Goal: Check status: Check status

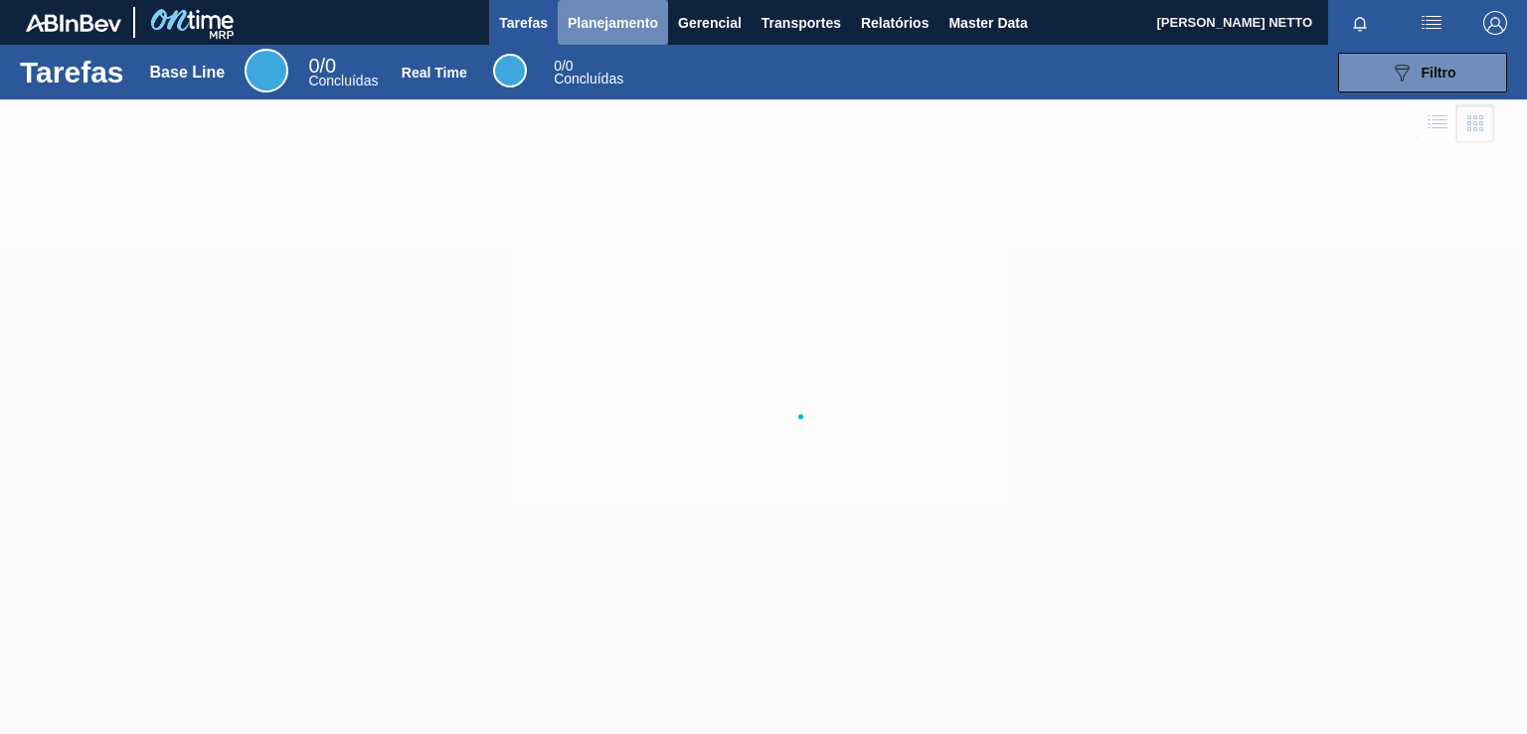
click at [631, 28] on span "Planejamento" at bounding box center [613, 23] width 90 height 24
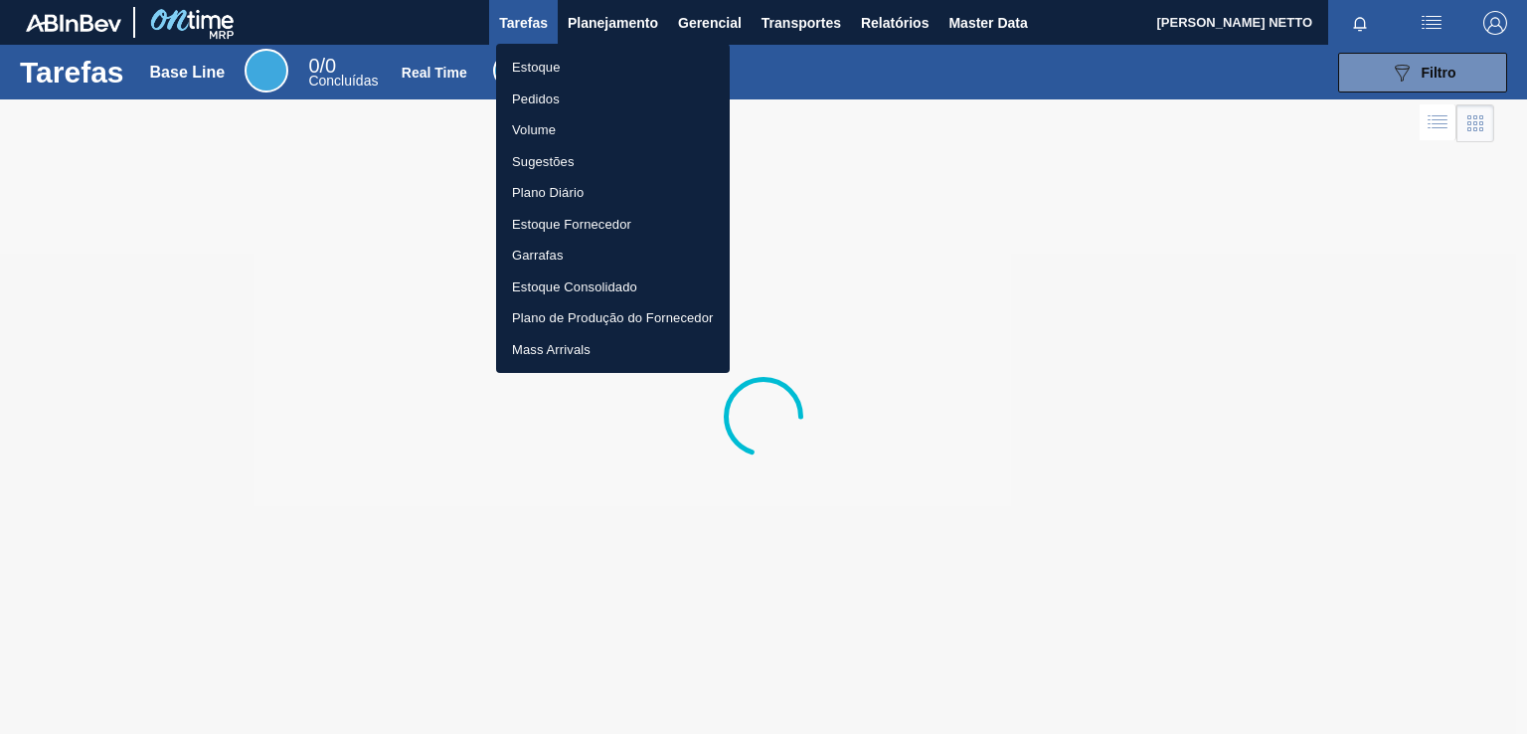
click at [544, 100] on li "Pedidos" at bounding box center [613, 100] width 234 height 32
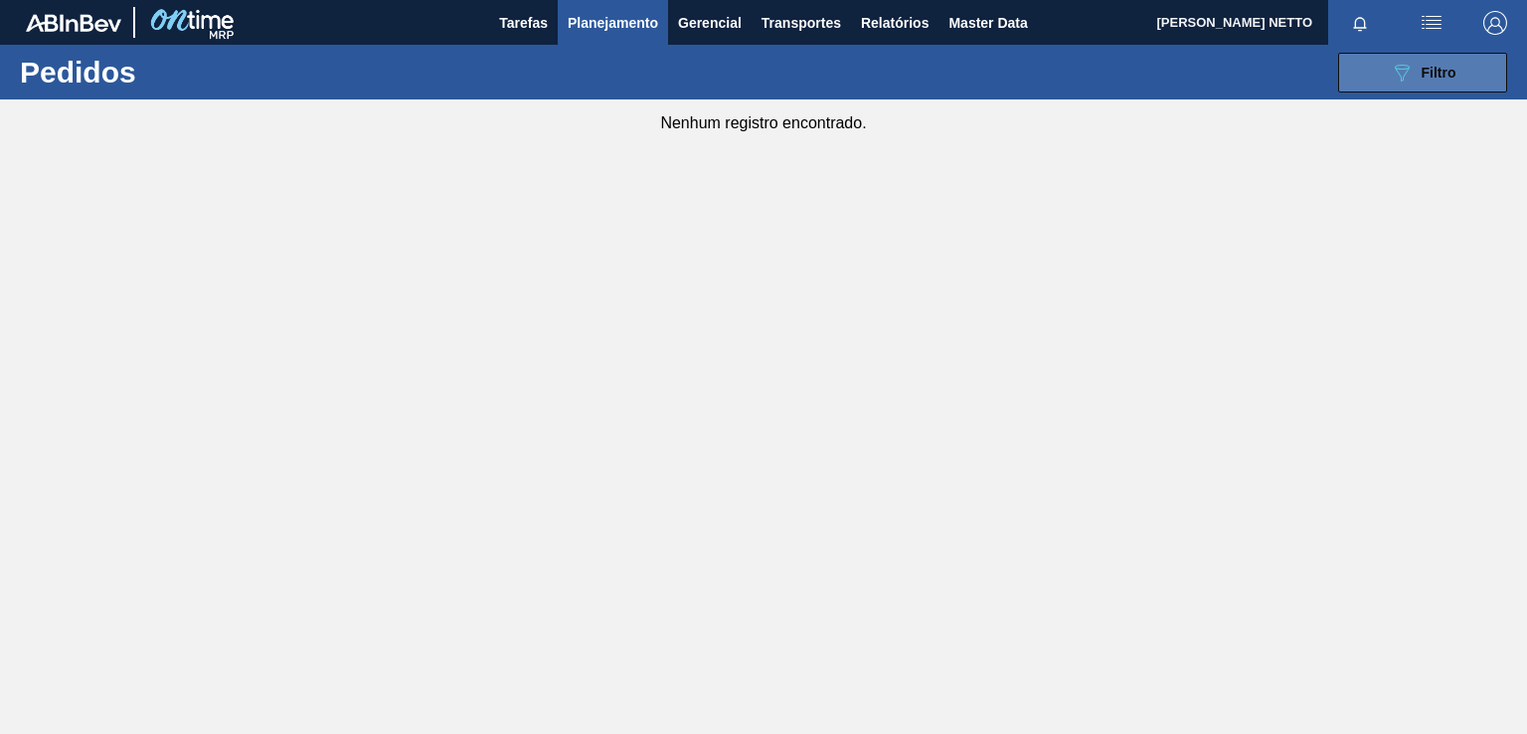
click at [1384, 62] on button "089F7B8B-B2A5-4AFE-B5C0-19BA573D28AC Filtro" at bounding box center [1422, 73] width 169 height 40
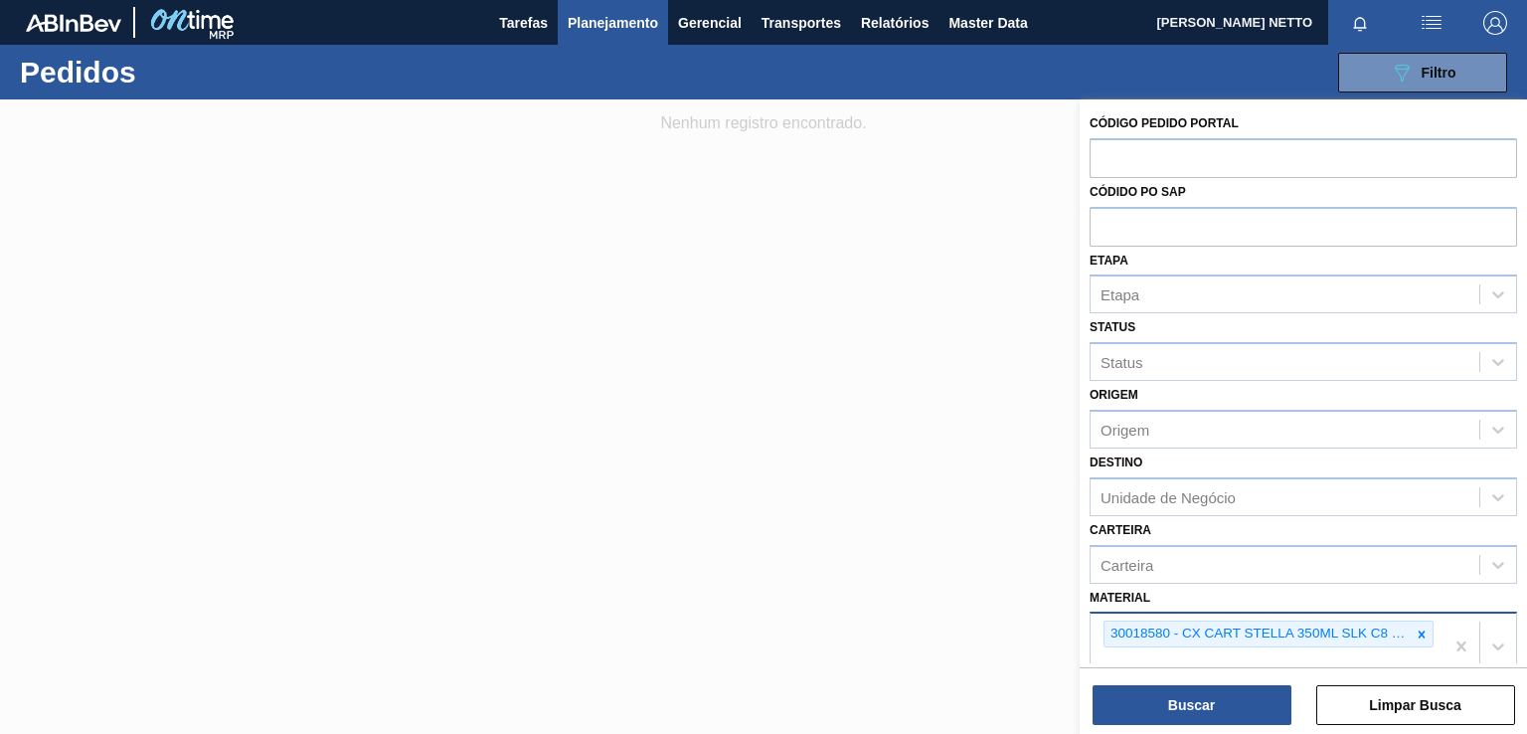
click at [1422, 630] on icon at bounding box center [1422, 633] width 7 height 7
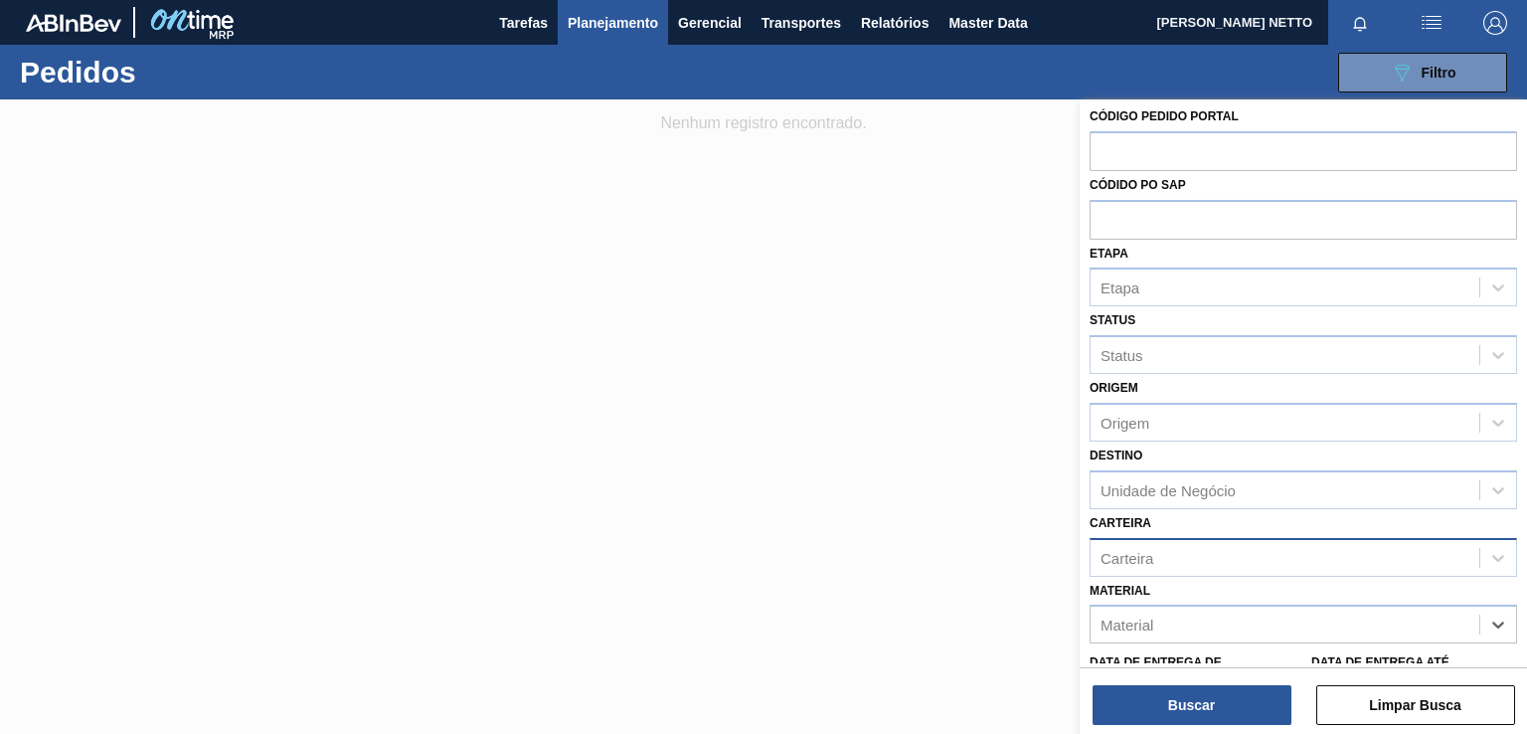
paste input "30029053"
type input "30029053"
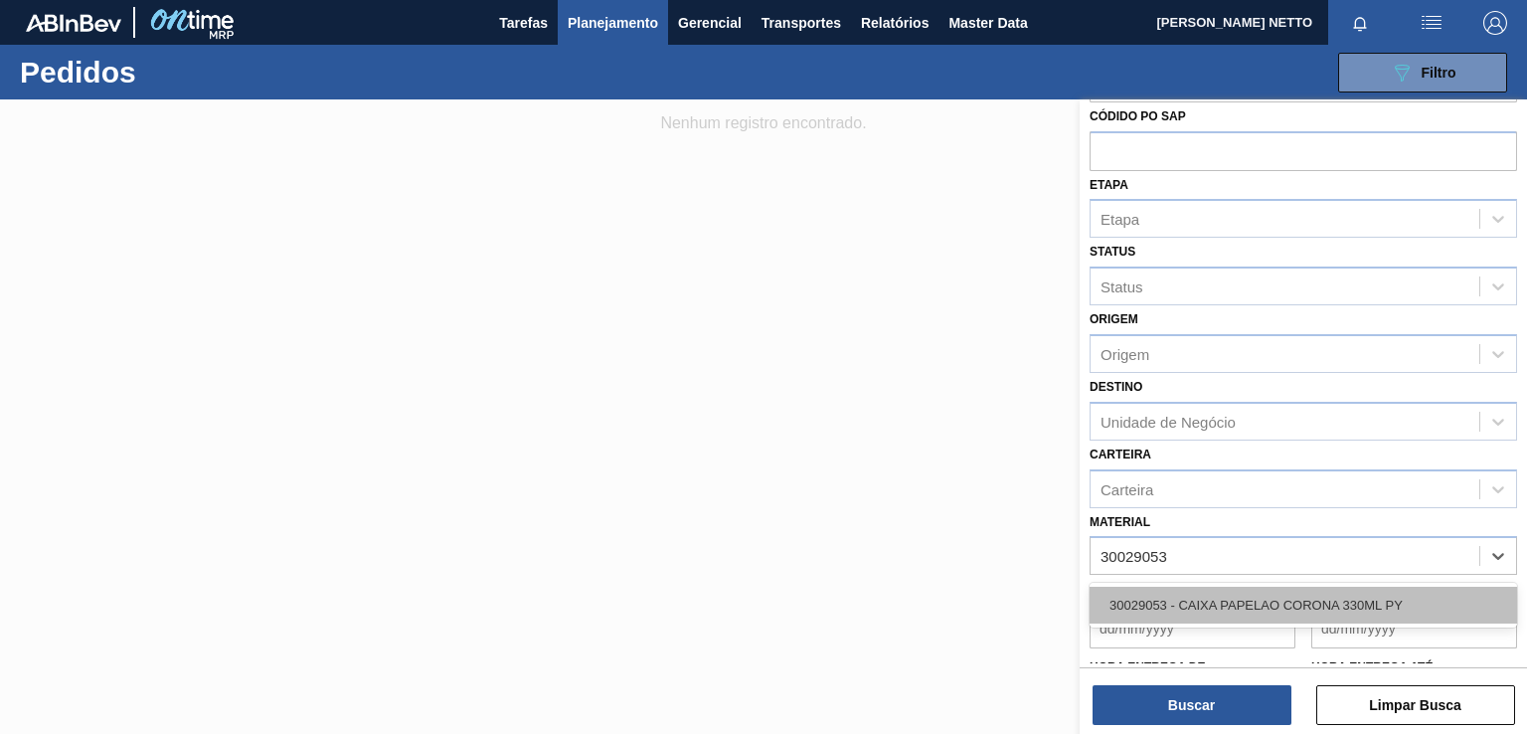
scroll to position [106, 0]
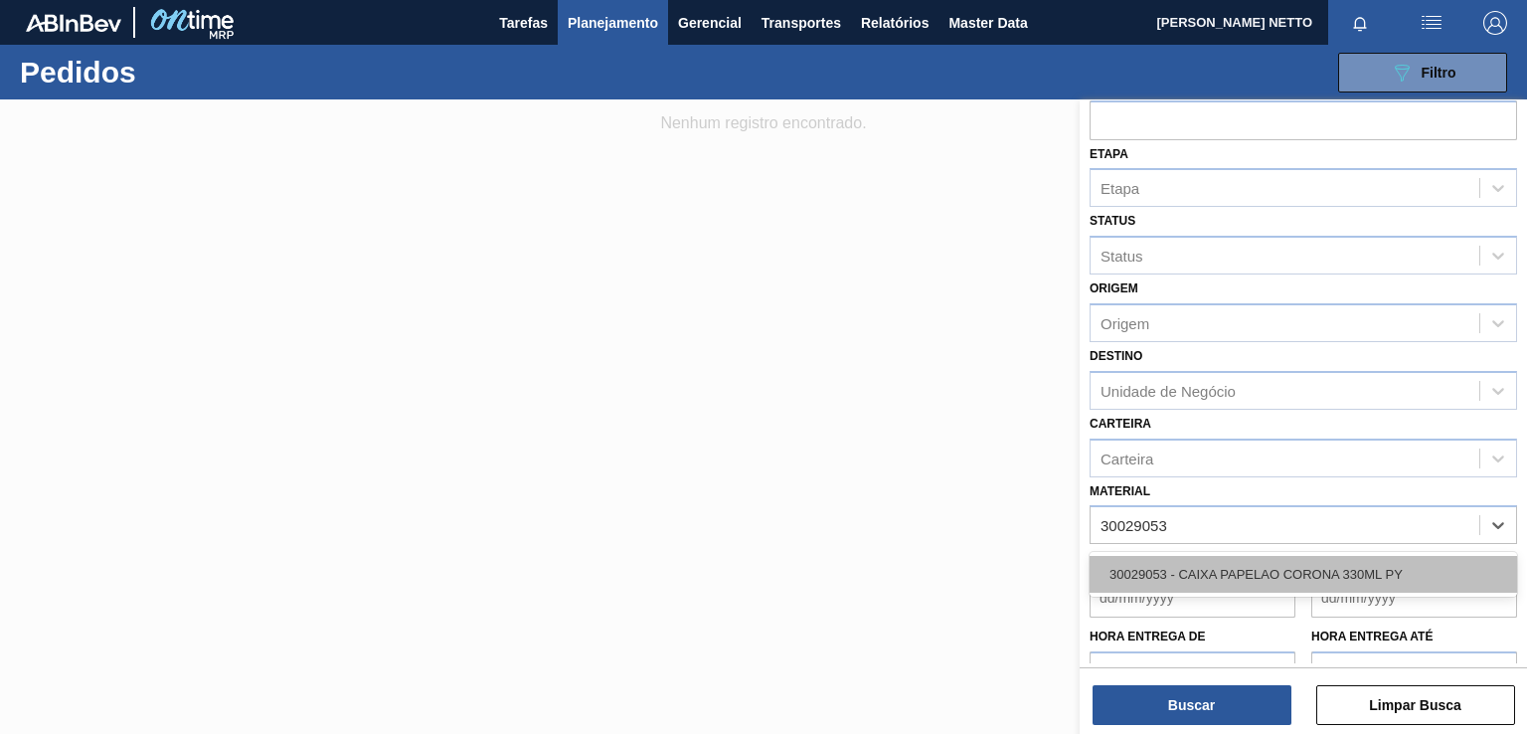
click at [1170, 561] on div "30029053 - CAIXA PAPELAO CORONA 330ML PY" at bounding box center [1303, 574] width 427 height 37
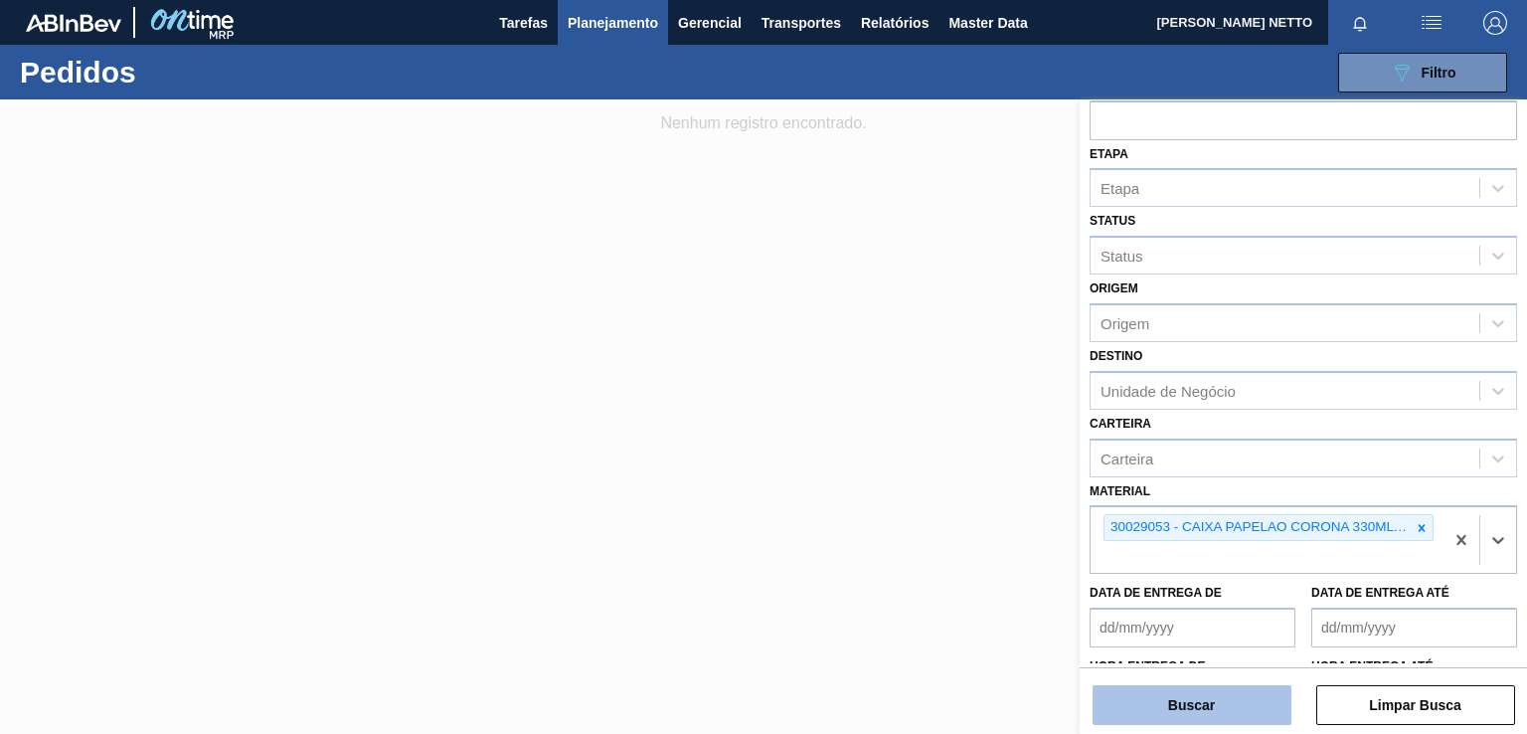
click at [1161, 713] on button "Buscar" at bounding box center [1192, 705] width 199 height 40
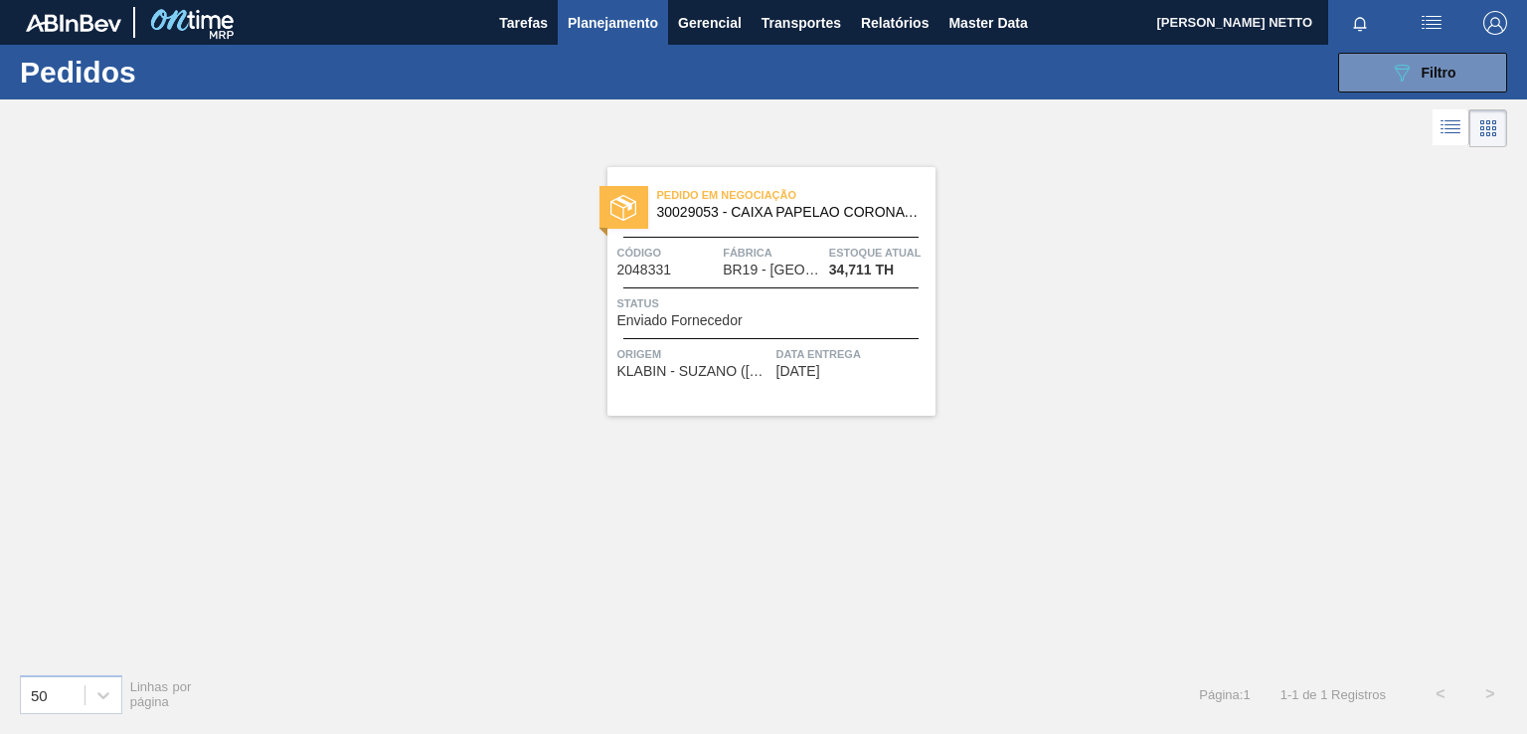
click at [820, 376] on span "[DATE]" at bounding box center [798, 371] width 44 height 15
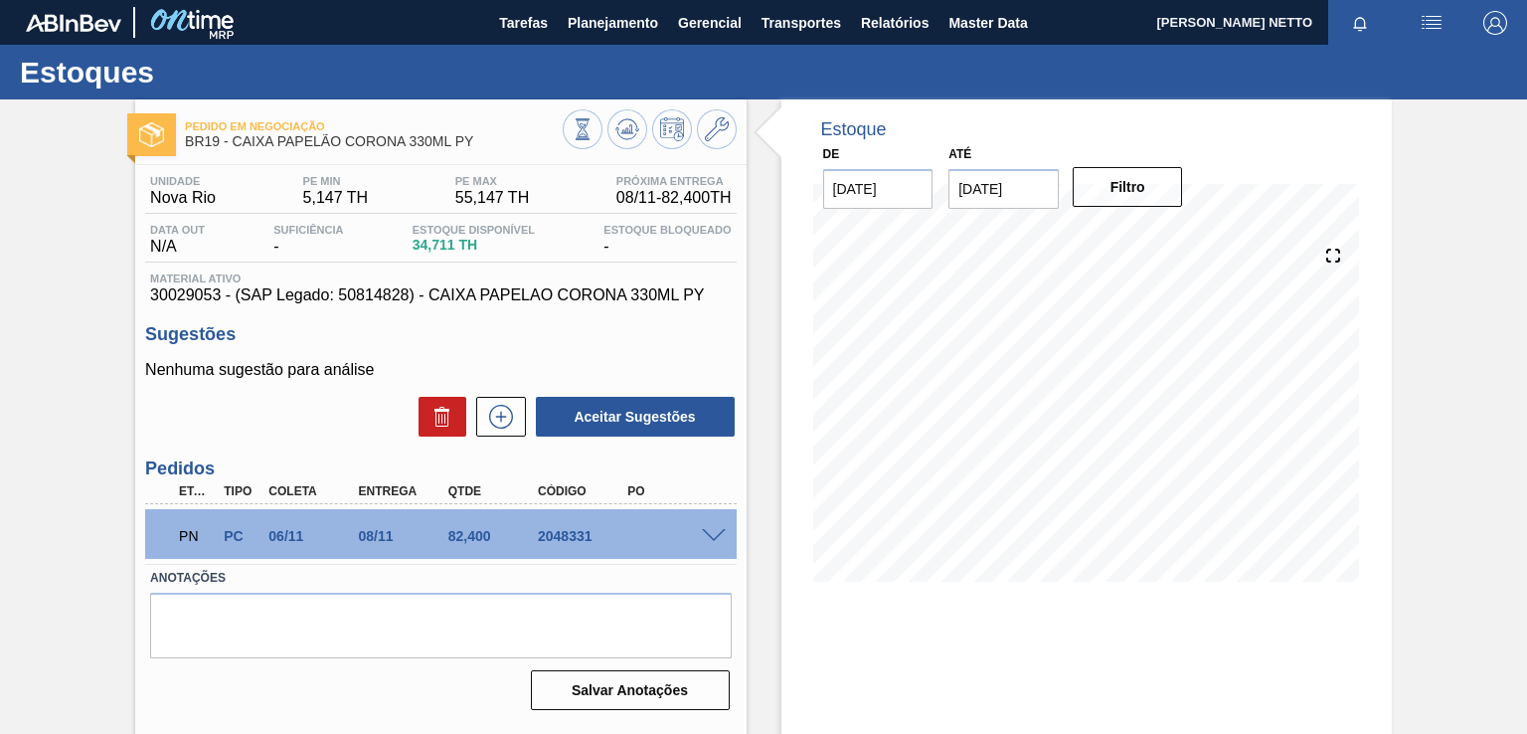
click at [715, 534] on span at bounding box center [714, 536] width 24 height 15
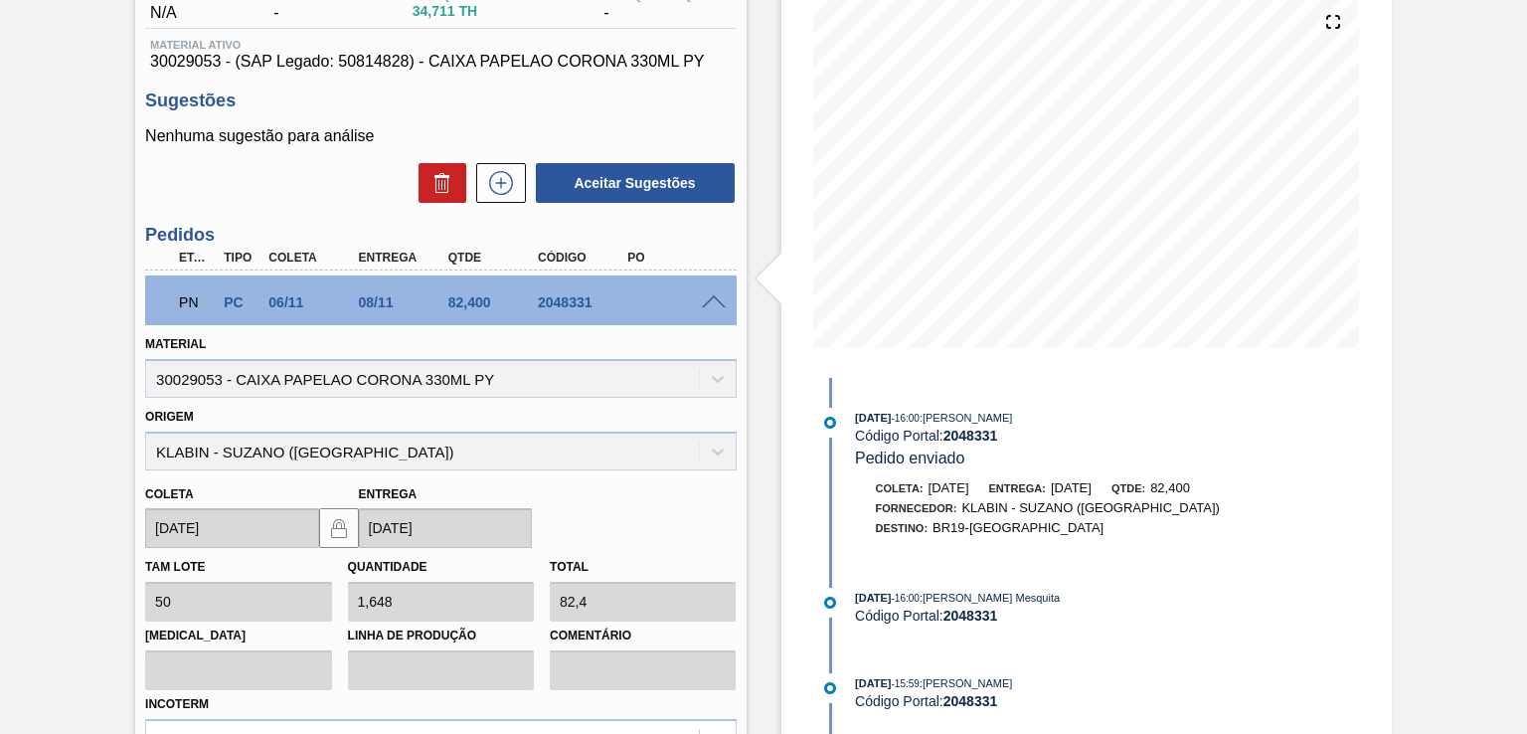
scroll to position [199, 0]
